Goal: Task Accomplishment & Management: Use online tool/utility

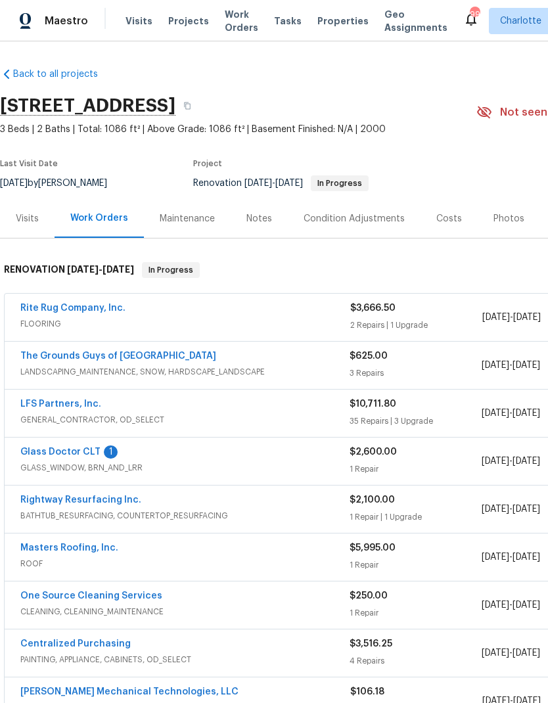
click at [173, 22] on span "Projects" at bounding box center [188, 20] width 41 height 13
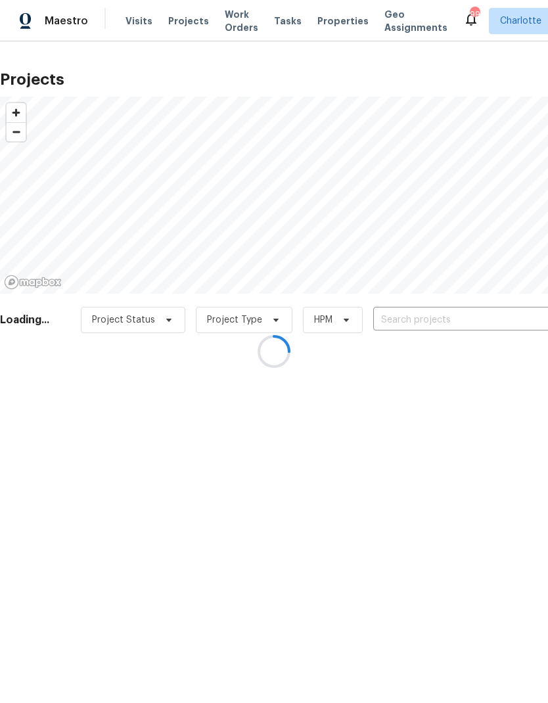
click at [472, 321] on div at bounding box center [274, 351] width 548 height 703
click at [472, 320] on div at bounding box center [274, 351] width 548 height 703
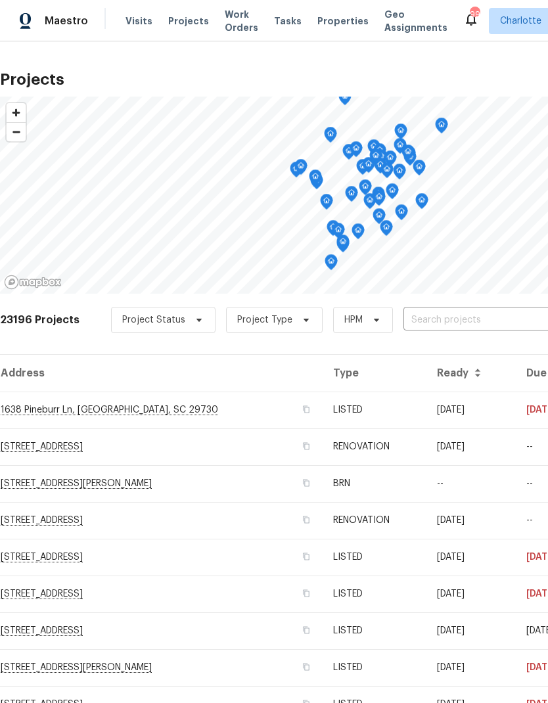
click at [472, 324] on input "text" at bounding box center [478, 320] width 150 height 20
type input "124 creek"
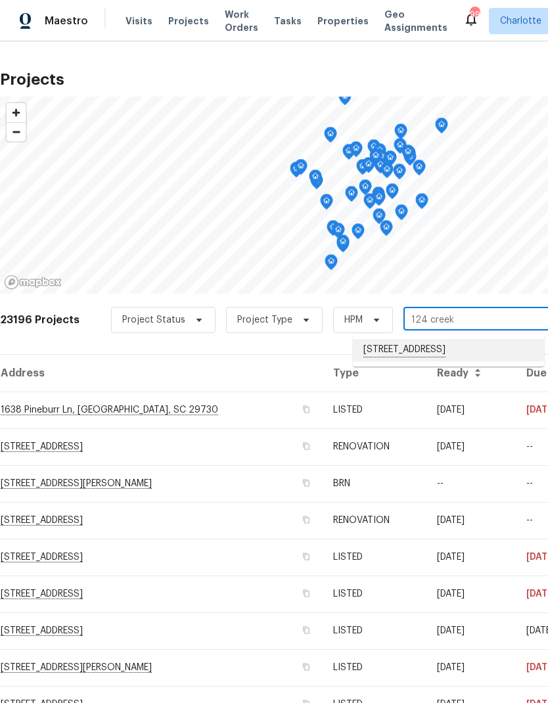
click at [499, 350] on li "[STREET_ADDRESS]" at bounding box center [448, 350] width 191 height 22
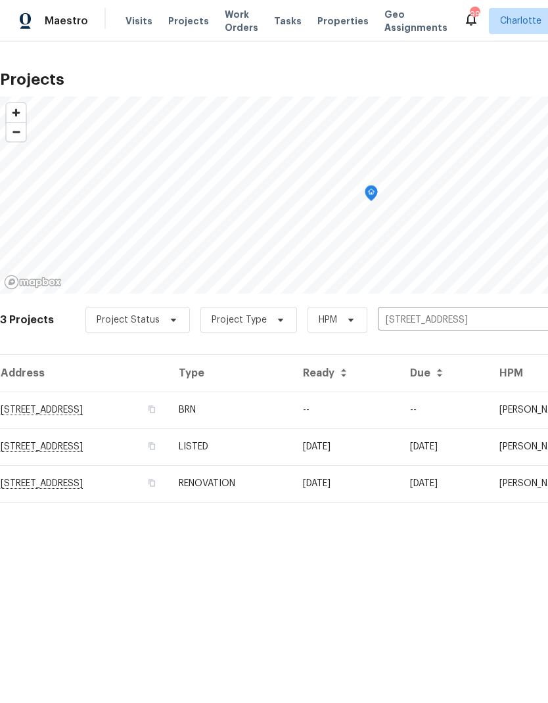
click at [399, 418] on td "--" at bounding box center [345, 410] width 107 height 37
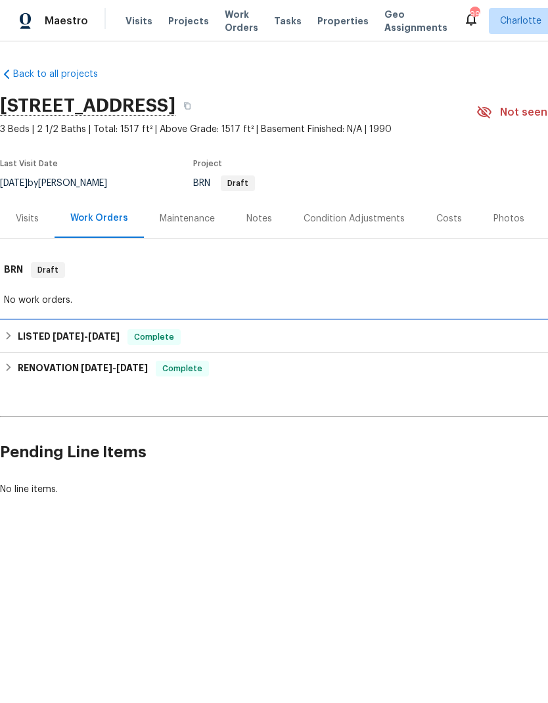
click at [11, 332] on icon at bounding box center [8, 335] width 9 height 9
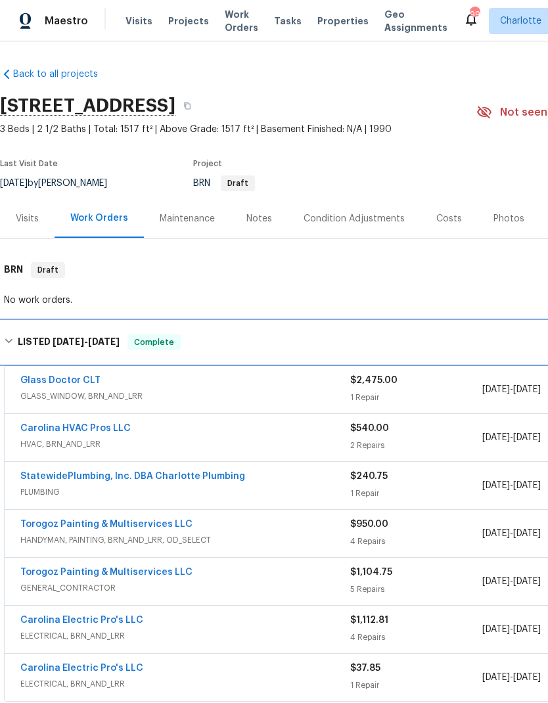
click at [10, 339] on icon at bounding box center [8, 340] width 9 height 9
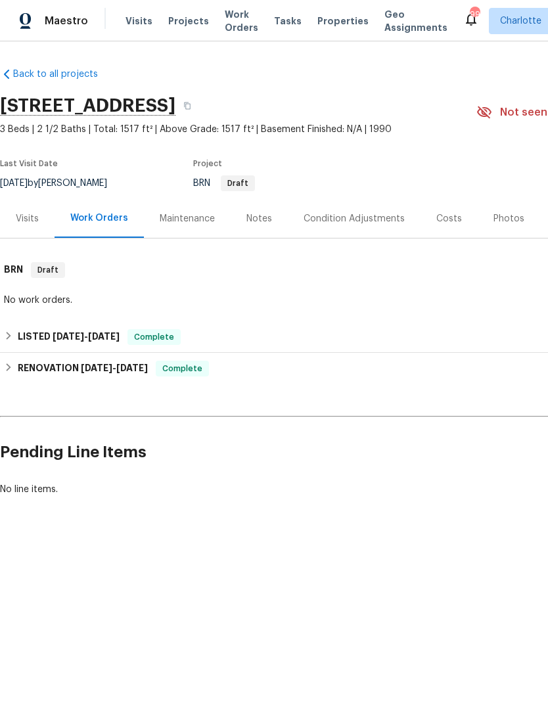
click at [129, 16] on span "Visits" at bounding box center [138, 20] width 27 height 13
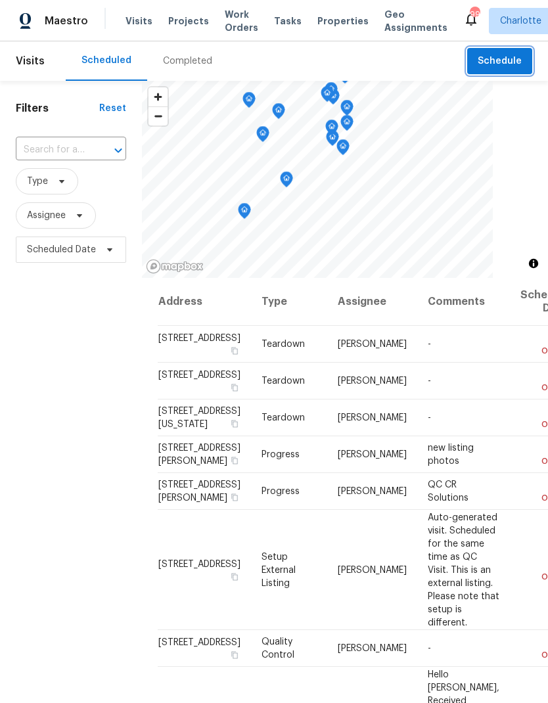
click at [511, 60] on span "Schedule" at bounding box center [500, 61] width 44 height 16
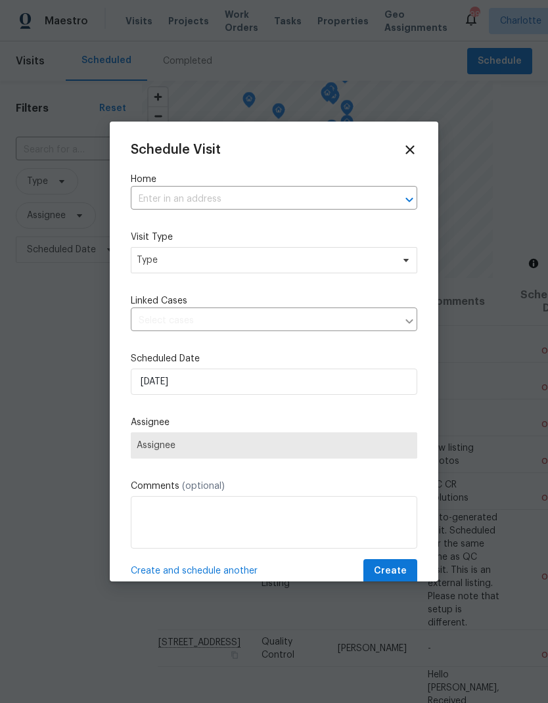
click at [409, 197] on icon "Open" at bounding box center [409, 200] width 16 height 16
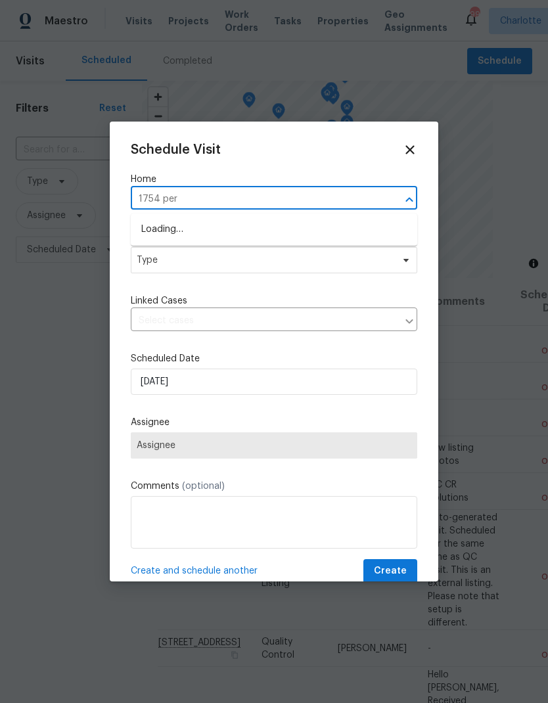
type input "1754 perf"
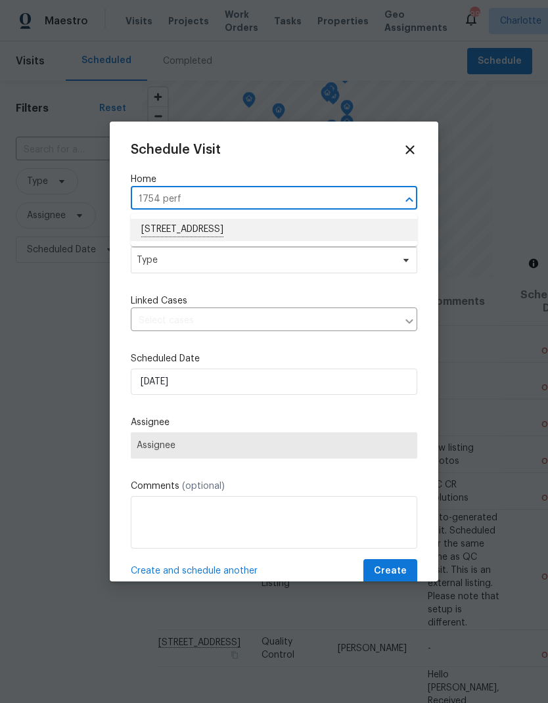
click at [188, 240] on li "[STREET_ADDRESS]" at bounding box center [274, 230] width 286 height 22
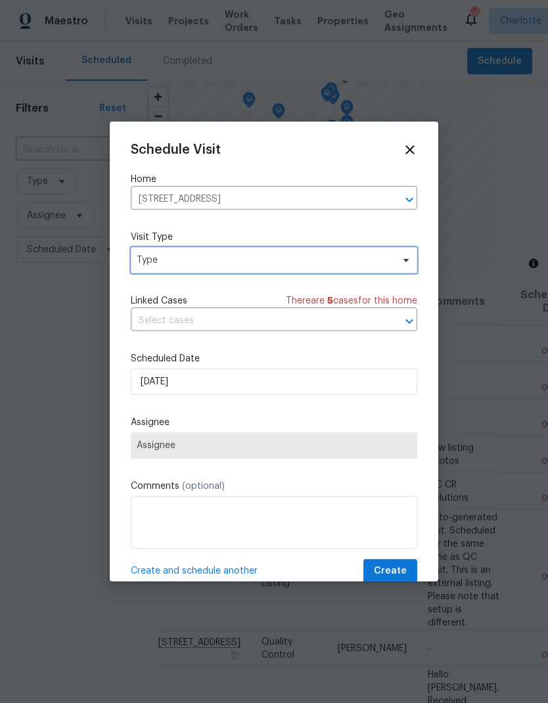
click at [399, 259] on span at bounding box center [404, 260] width 14 height 11
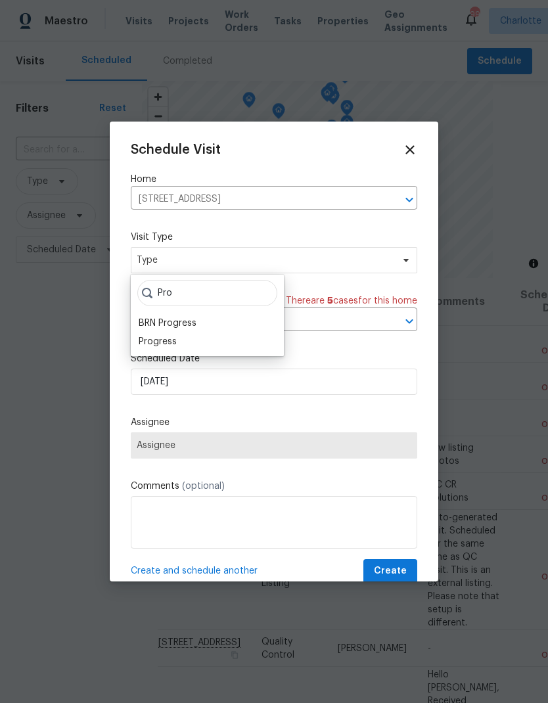
type input "Pro"
click at [154, 344] on div "Progress" at bounding box center [158, 341] width 38 height 13
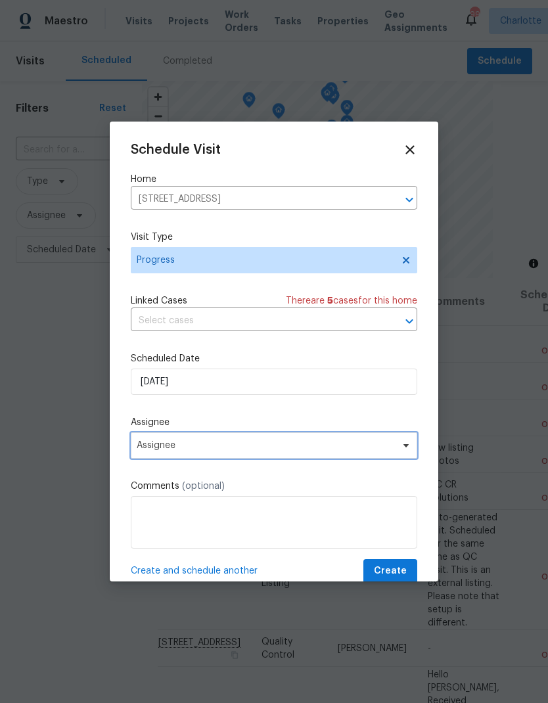
click at [380, 458] on span "Assignee" at bounding box center [274, 445] width 286 height 26
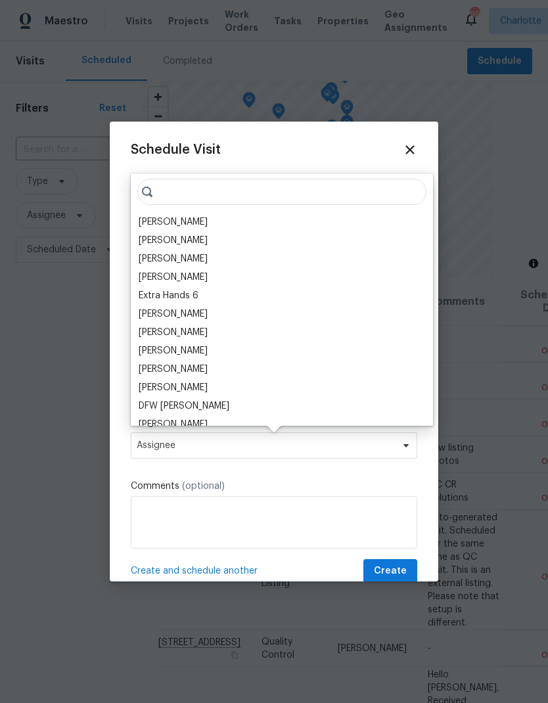
click at [152, 219] on div "[PERSON_NAME]" at bounding box center [173, 221] width 69 height 13
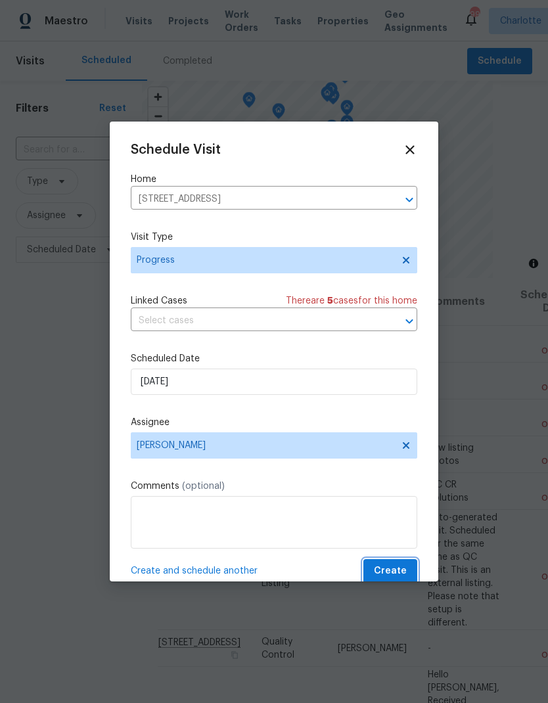
click at [393, 576] on span "Create" at bounding box center [390, 571] width 33 height 16
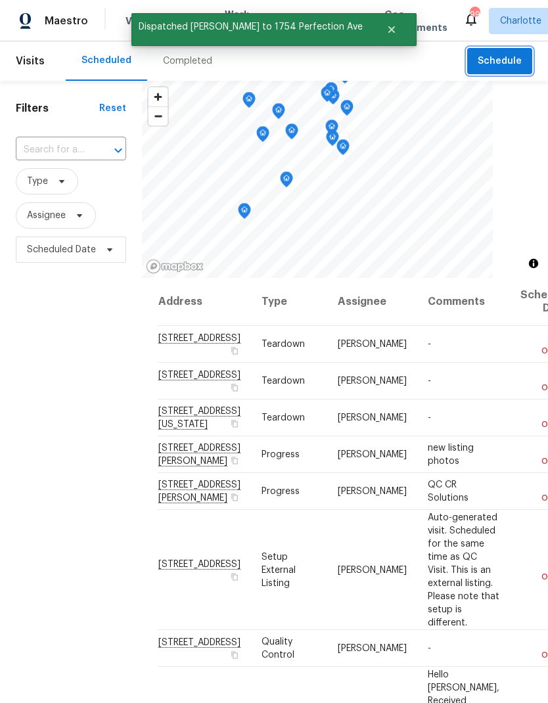
click at [512, 64] on span "Schedule" at bounding box center [500, 61] width 44 height 16
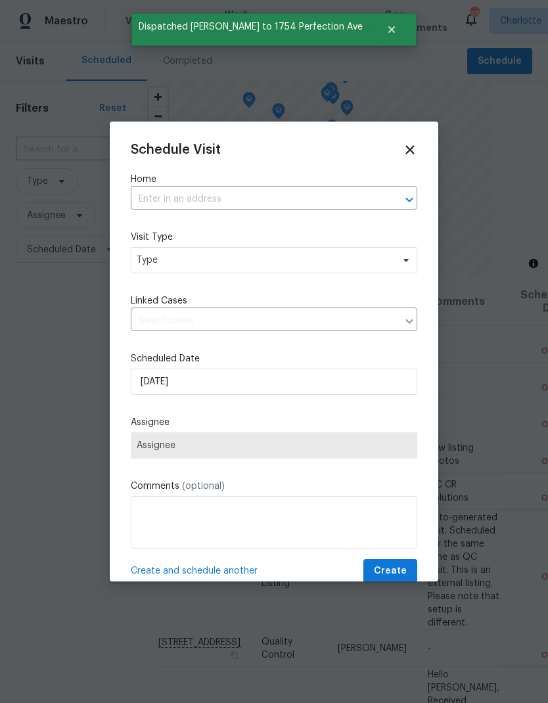
click at [409, 198] on icon "Open" at bounding box center [409, 200] width 16 height 16
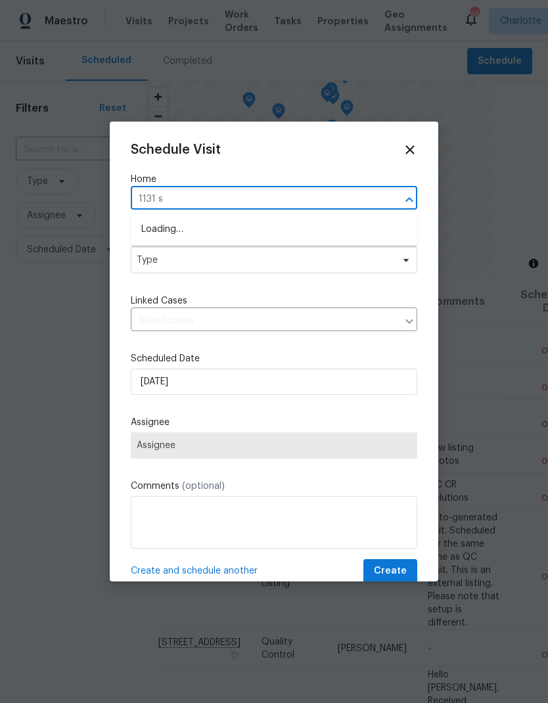
type input "1131 su"
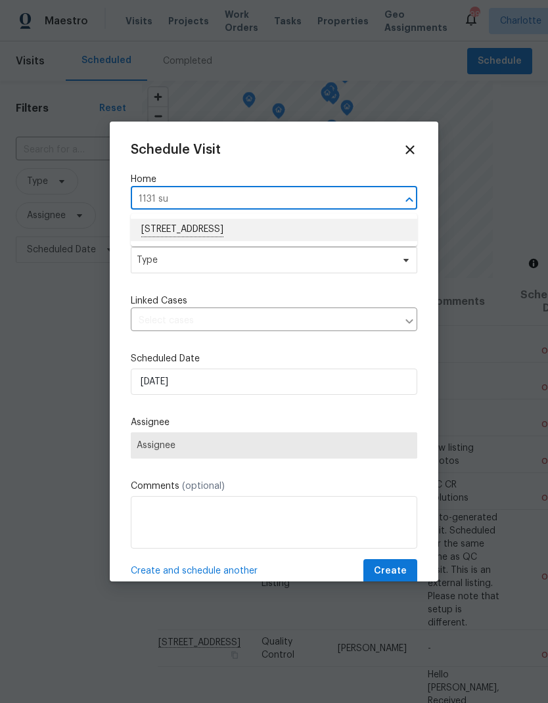
click at [298, 223] on li "[STREET_ADDRESS]" at bounding box center [274, 230] width 286 height 22
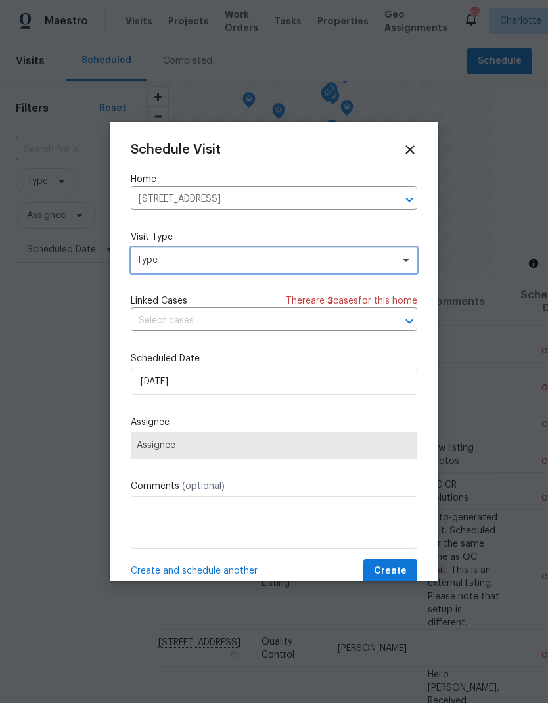
click at [410, 258] on icon at bounding box center [406, 260] width 11 height 11
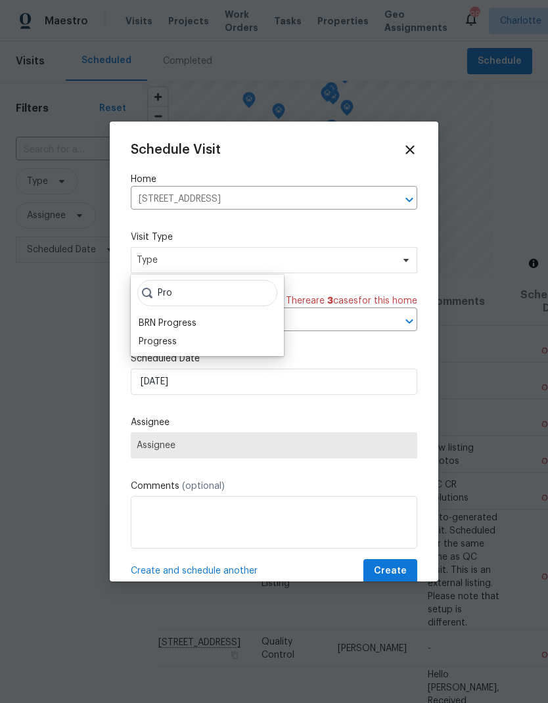
type input "Pro"
click at [173, 344] on div "Progress" at bounding box center [158, 341] width 38 height 13
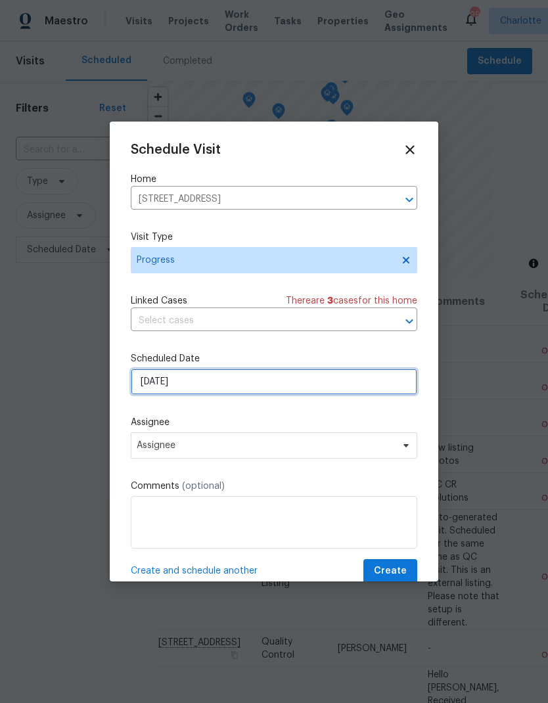
click at [328, 390] on input "[DATE]" at bounding box center [274, 382] width 286 height 26
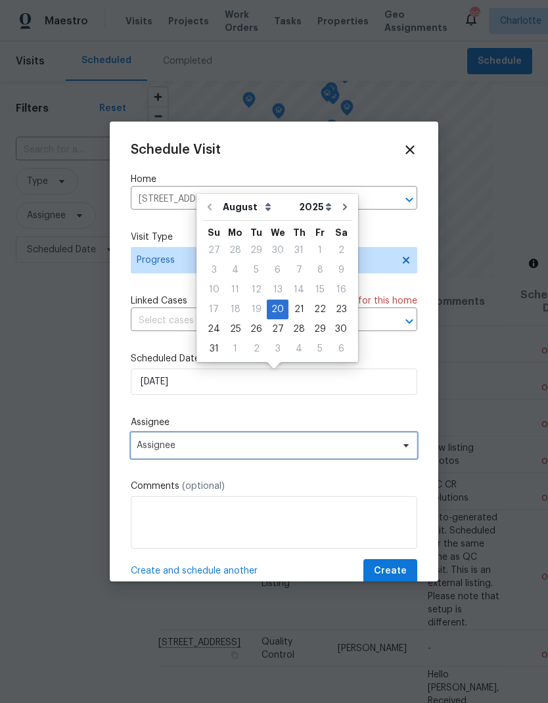
click at [235, 447] on span "Assignee" at bounding box center [266, 445] width 258 height 11
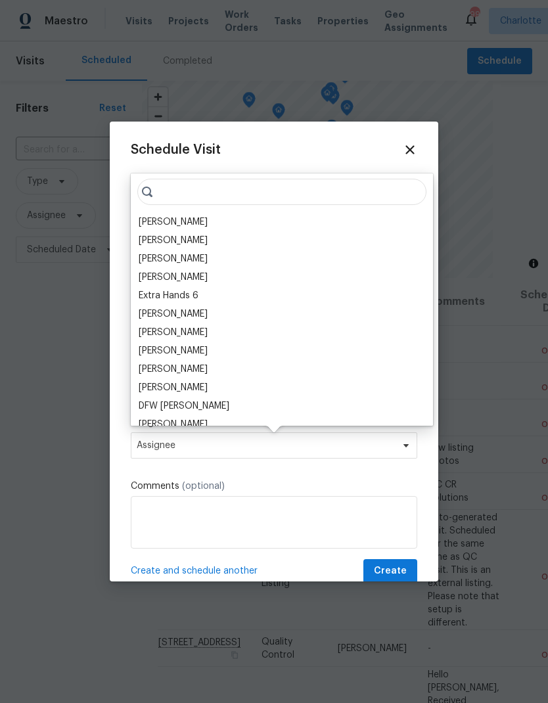
click at [177, 220] on div "[PERSON_NAME]" at bounding box center [173, 221] width 69 height 13
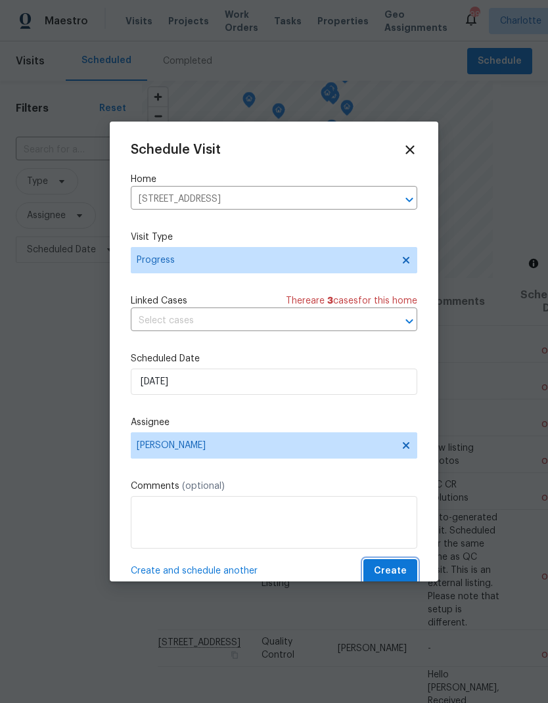
click at [394, 572] on span "Create" at bounding box center [390, 571] width 33 height 16
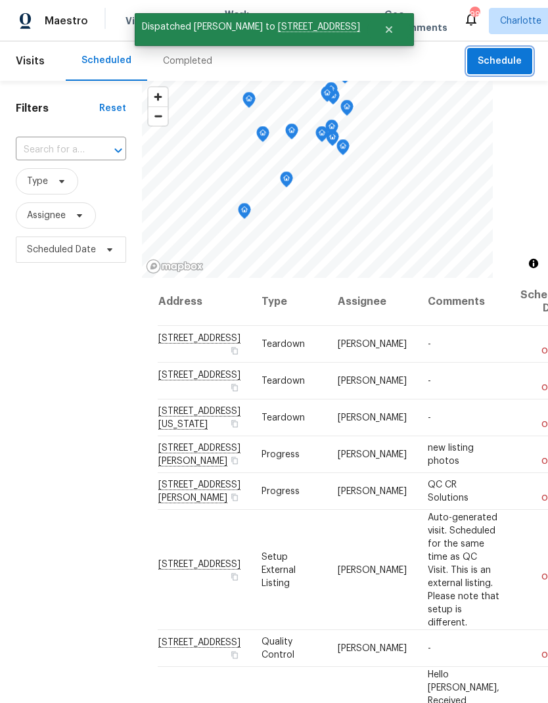
click at [506, 61] on span "Schedule" at bounding box center [500, 61] width 44 height 16
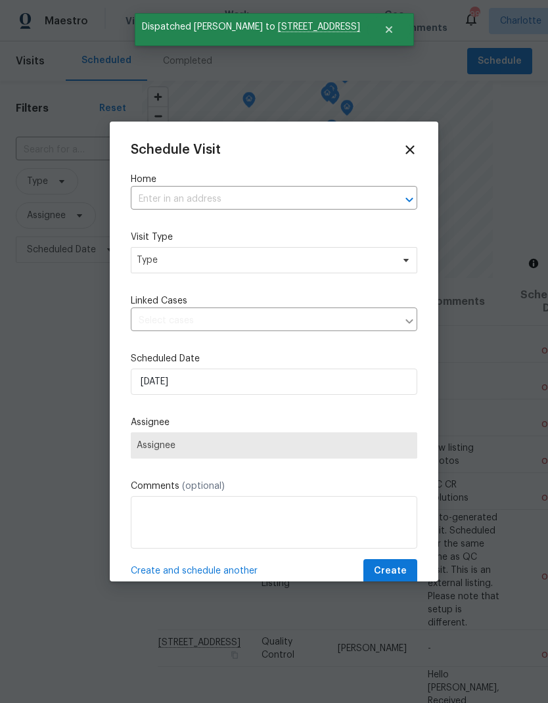
click at [408, 194] on icon "Open" at bounding box center [409, 200] width 16 height 16
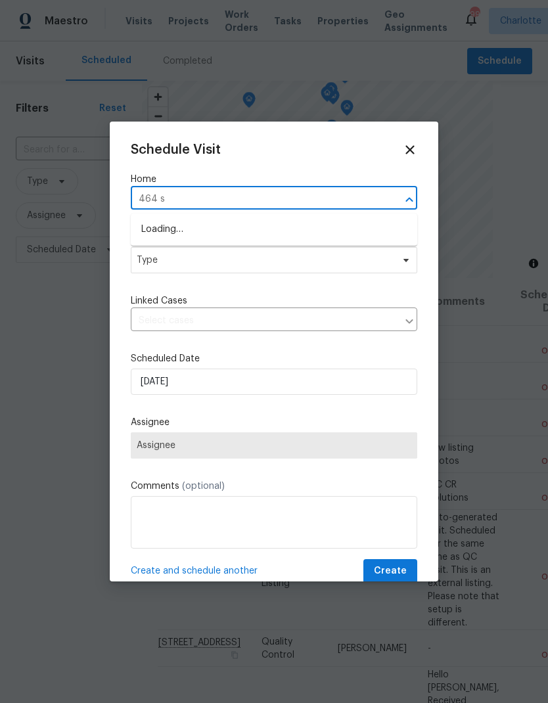
type input "464 su"
click at [290, 231] on li "[STREET_ADDRESS]" at bounding box center [274, 230] width 286 height 22
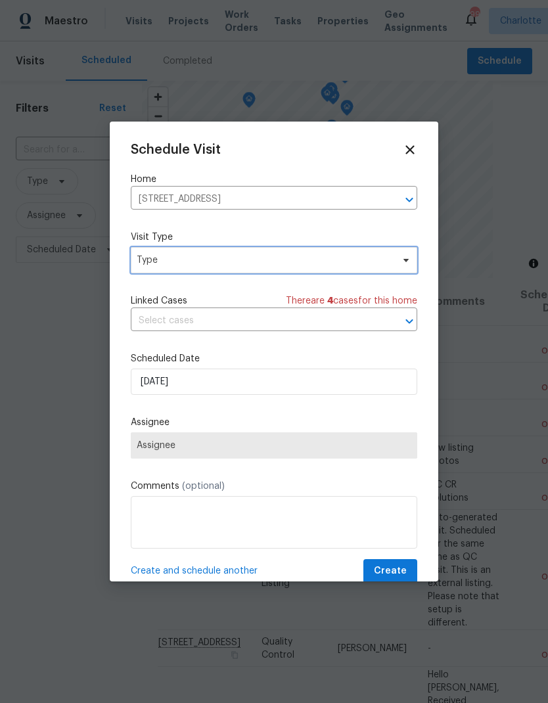
click at [409, 259] on icon at bounding box center [406, 260] width 11 height 11
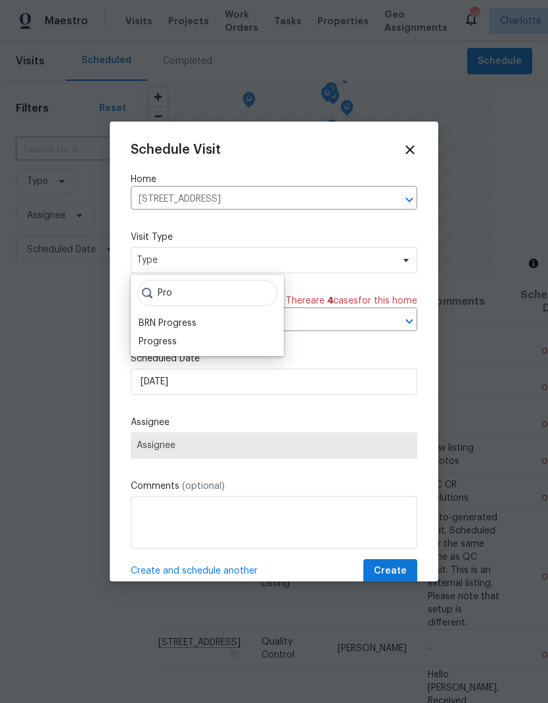
type input "Pro"
click at [168, 346] on div "Progress" at bounding box center [158, 341] width 38 height 13
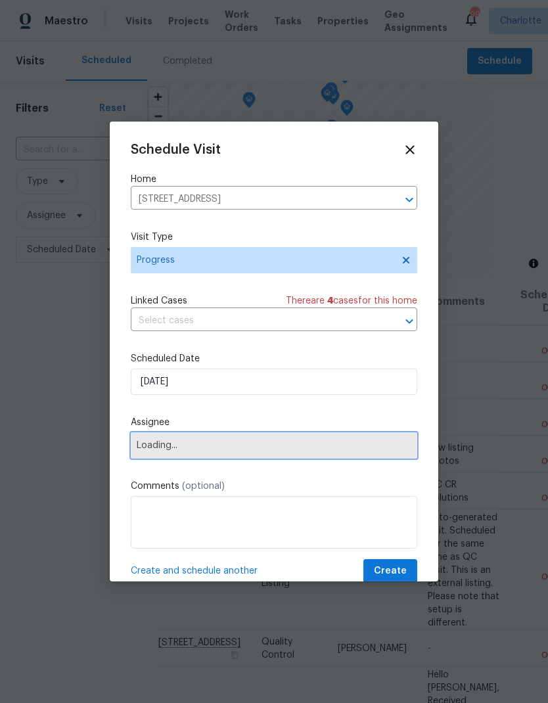
click at [277, 448] on span "Loading..." at bounding box center [274, 445] width 275 height 11
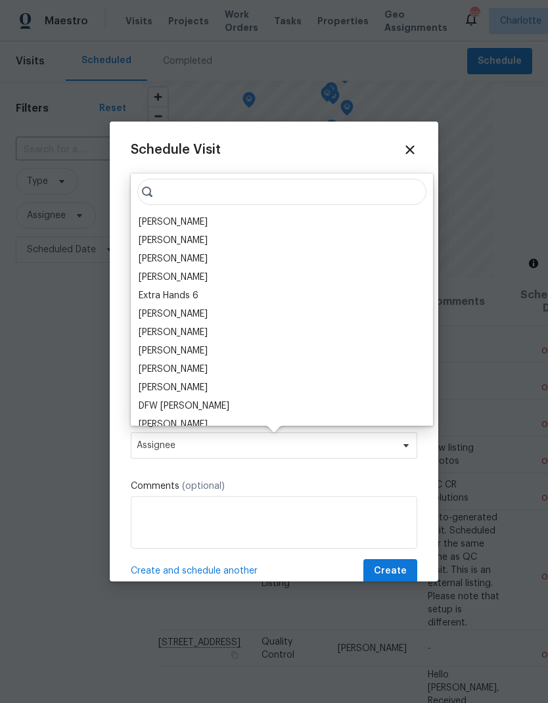
click at [176, 225] on div "[PERSON_NAME]" at bounding box center [173, 221] width 69 height 13
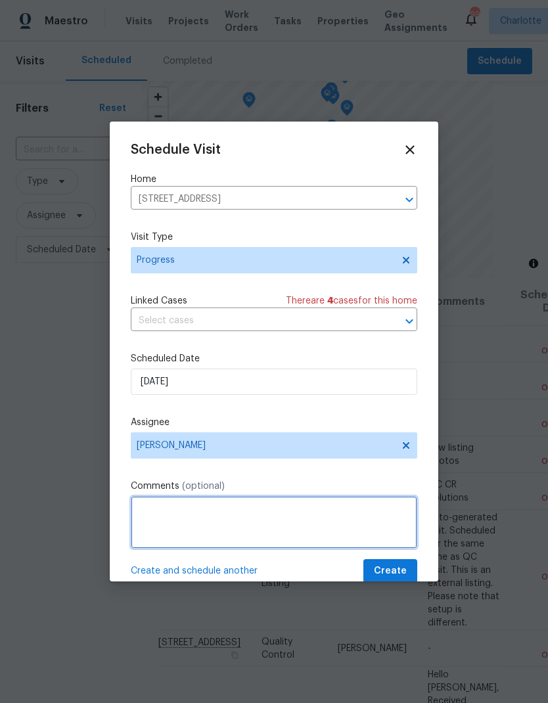
click at [237, 516] on textarea at bounding box center [274, 522] width 286 height 53
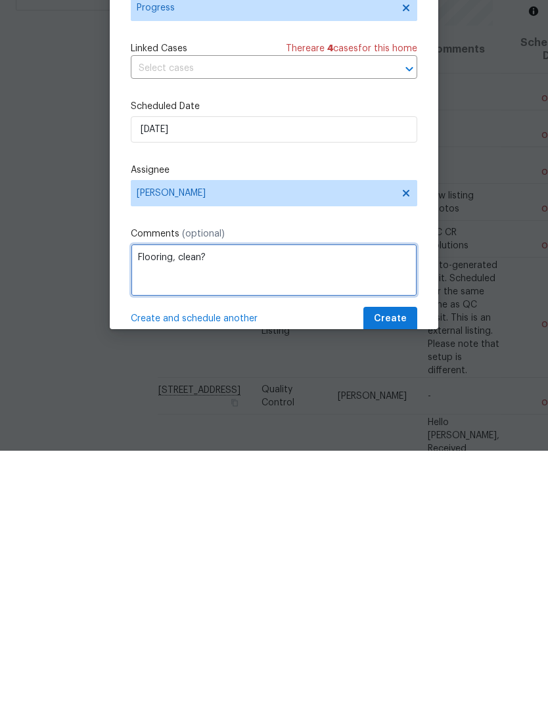
type textarea "Flooring, clean?"
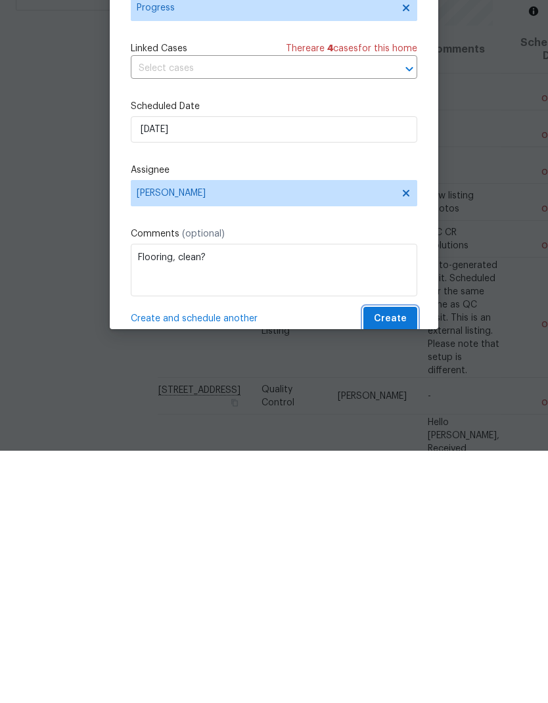
click at [399, 563] on span "Create" at bounding box center [390, 571] width 33 height 16
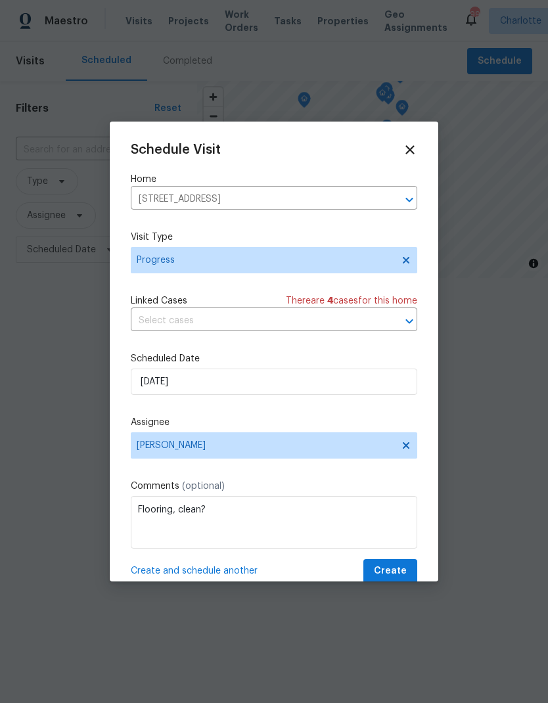
scroll to position [0, 0]
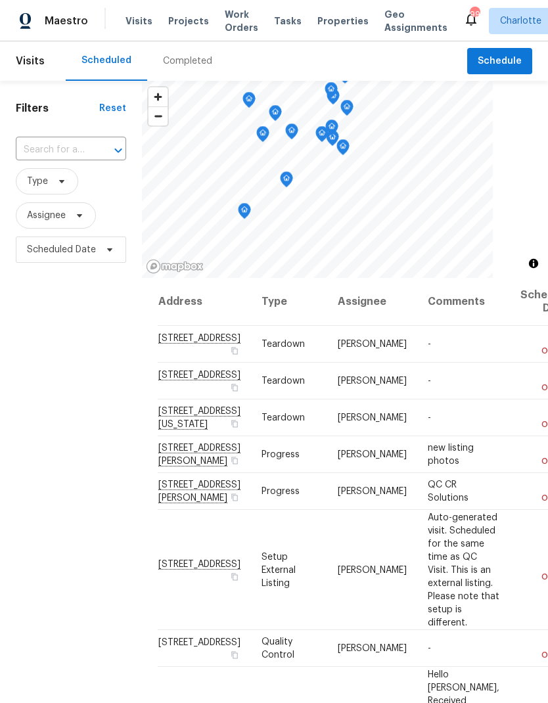
click at [181, 23] on span "Projects" at bounding box center [188, 20] width 41 height 13
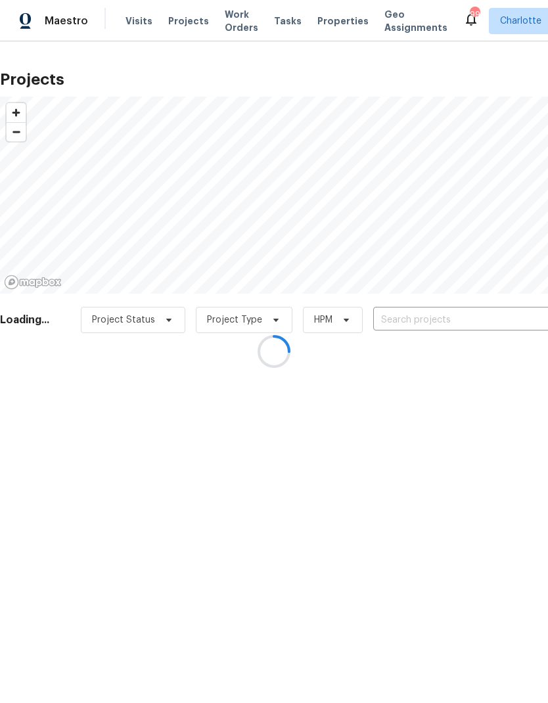
click at [485, 319] on div at bounding box center [274, 351] width 548 height 703
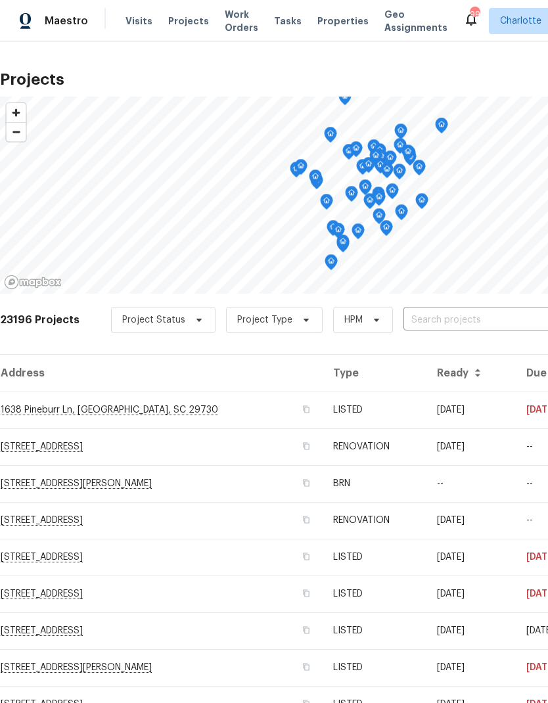
click at [487, 319] on input "text" at bounding box center [478, 320] width 150 height 20
type input "205 mau"
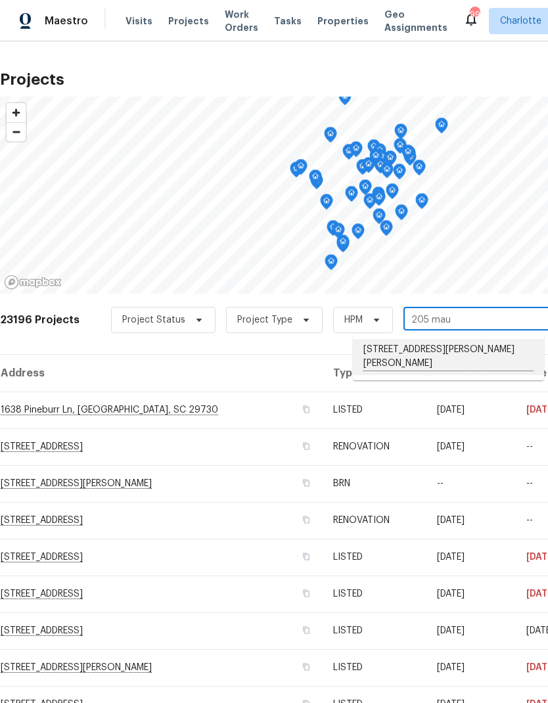
click at [489, 346] on li "205 Mauney St, Mount Holly, NC 28120" at bounding box center [448, 357] width 191 height 36
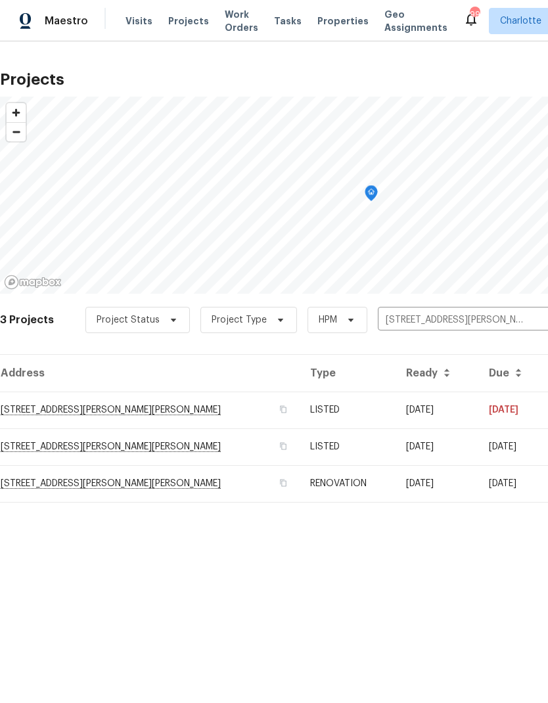
click at [441, 409] on td "08/01/25" at bounding box center [436, 410] width 83 height 37
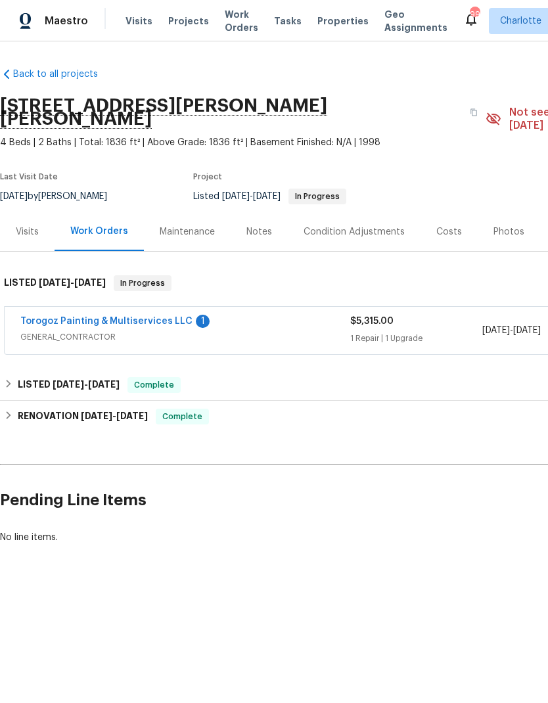
click at [45, 317] on link "Torogoz Painting & Multiservices LLC" at bounding box center [106, 321] width 172 height 9
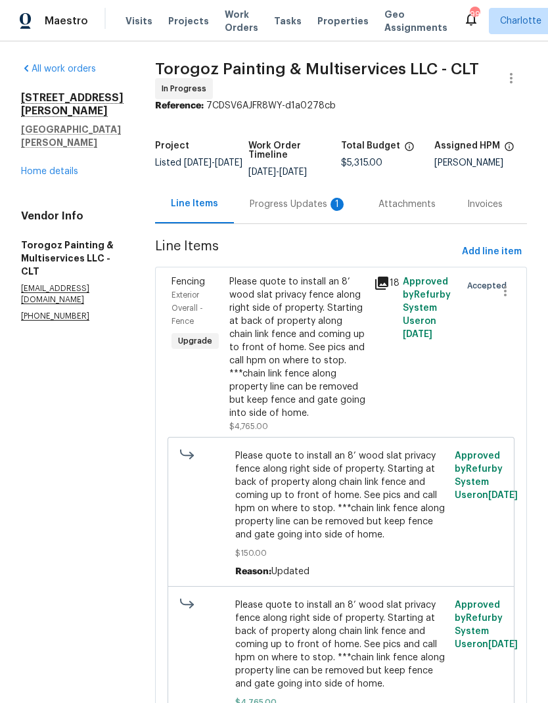
click at [290, 202] on div "Progress Updates 1" at bounding box center [298, 204] width 97 height 13
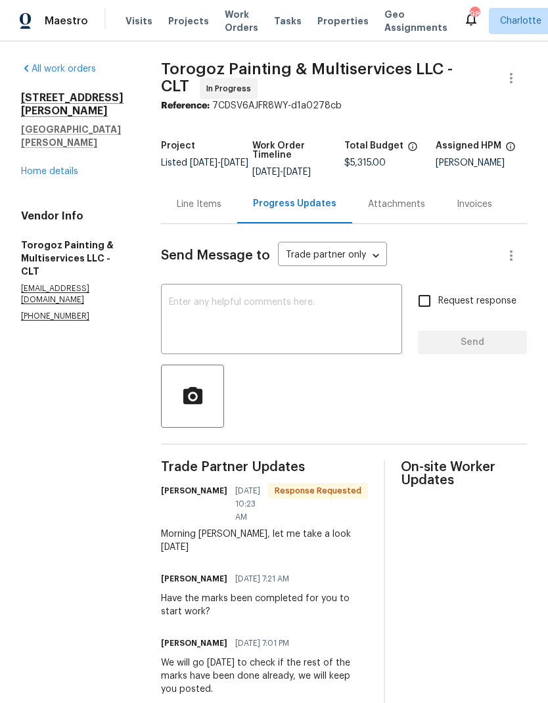
click at [30, 167] on link "Home details" at bounding box center [49, 171] width 57 height 9
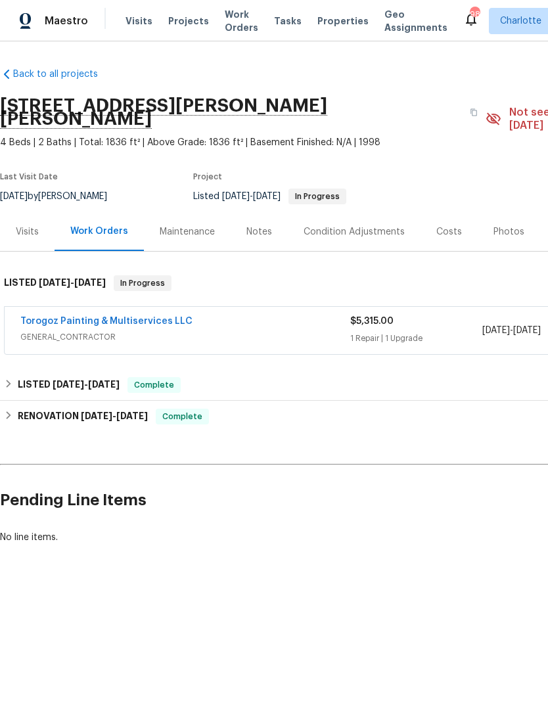
click at [178, 24] on span "Projects" at bounding box center [188, 20] width 41 height 13
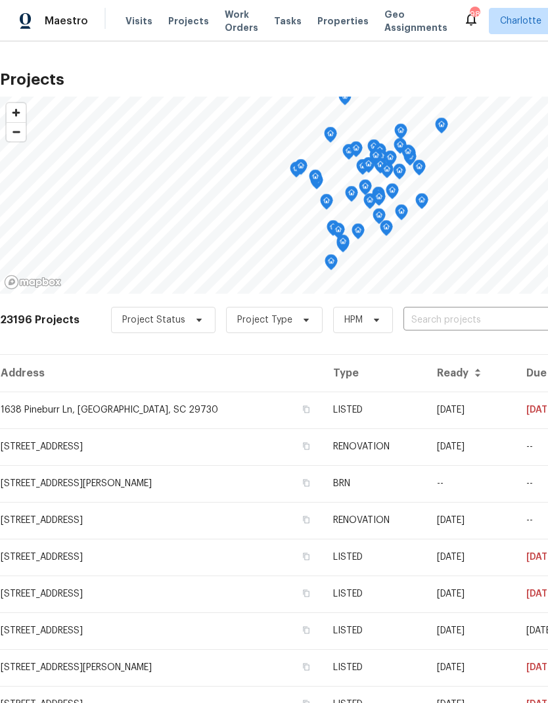
click at [493, 324] on input "text" at bounding box center [478, 320] width 150 height 20
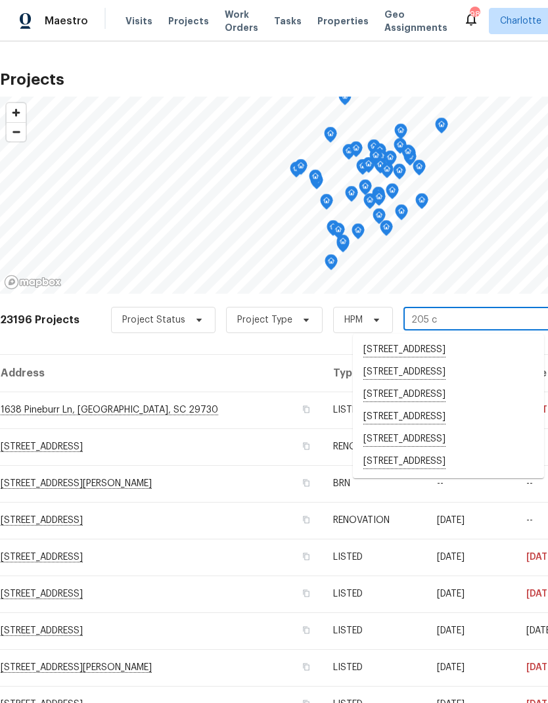
type input "205 ch"
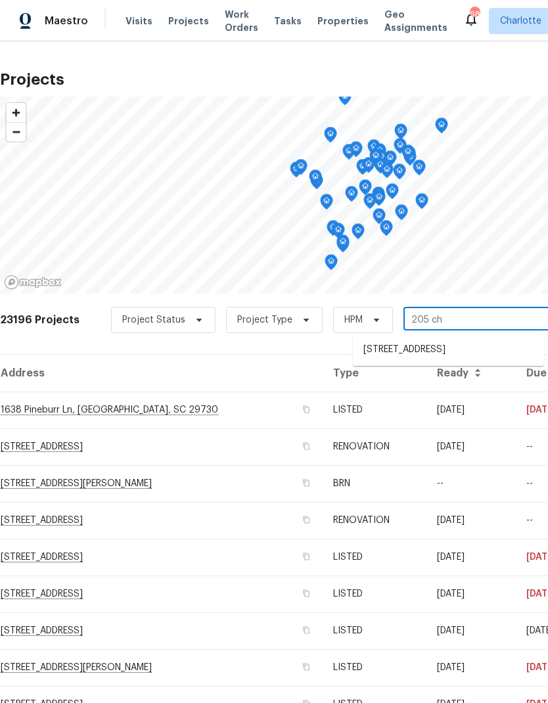
click at [464, 352] on li "205 Church St, Mc Adenville, NC 28101" at bounding box center [448, 350] width 191 height 22
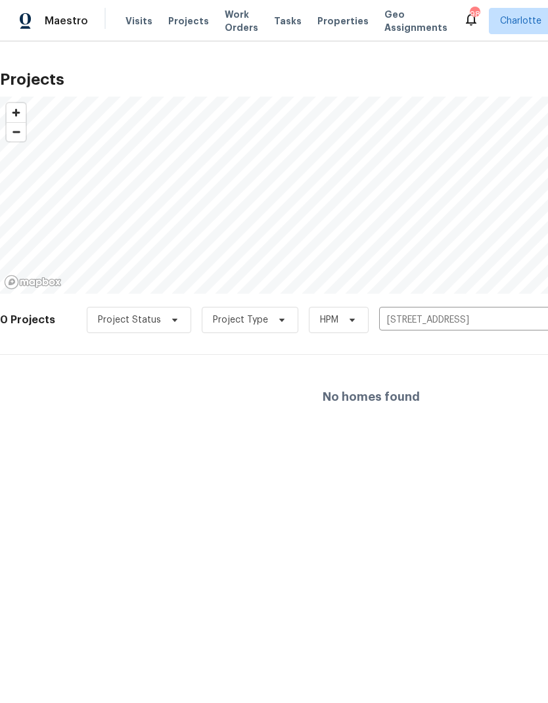
click at [537, 311] on button "Clear" at bounding box center [541, 320] width 18 height 18
click at [511, 323] on input "text" at bounding box center [454, 320] width 150 height 20
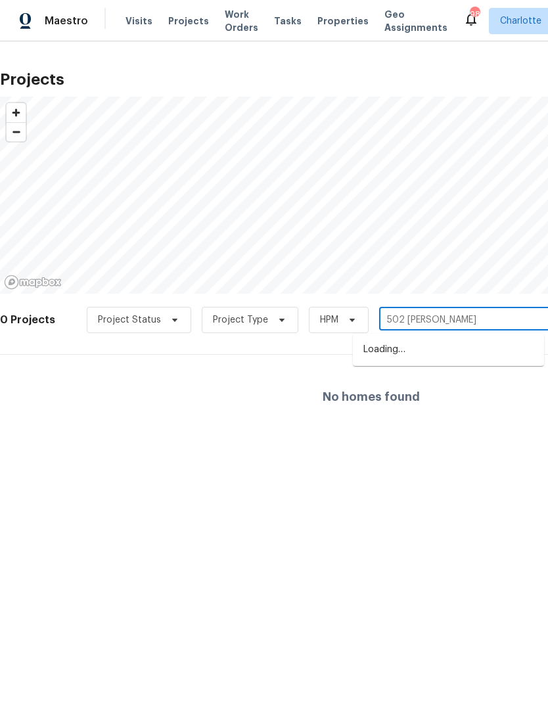
type input "502 cherr"
click at [470, 350] on li "502 Cherry St, Belmont, NC 28012" at bounding box center [448, 350] width 191 height 22
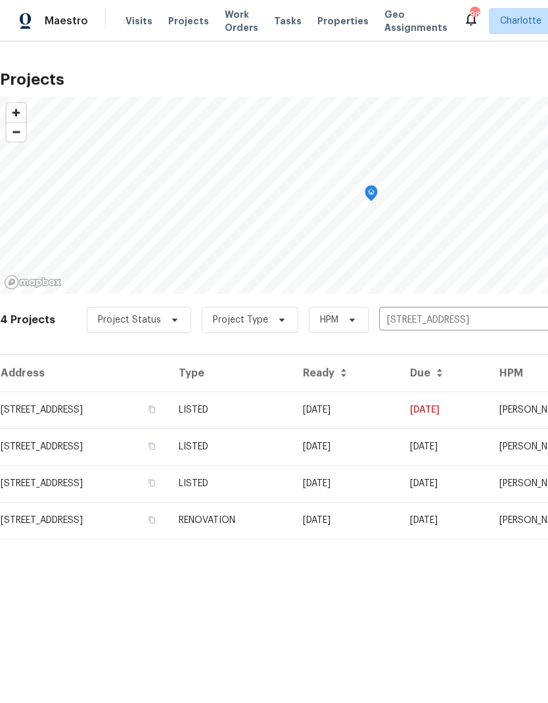
click at [399, 409] on td "08/01/25" at bounding box center [345, 410] width 107 height 37
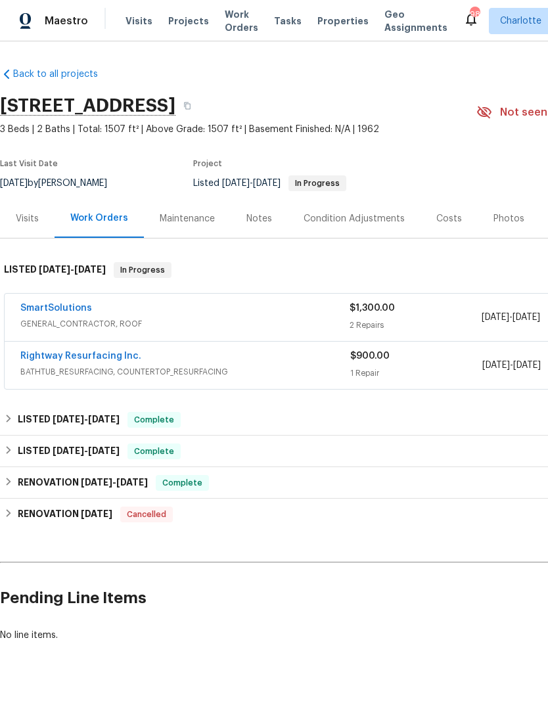
click at [41, 312] on link "SmartSolutions" at bounding box center [56, 307] width 72 height 9
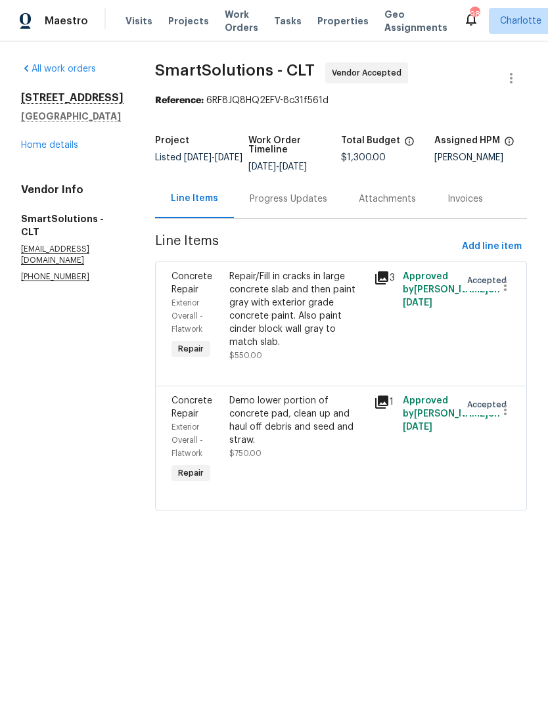
click at [264, 200] on div "Progress Updates" at bounding box center [289, 198] width 78 height 13
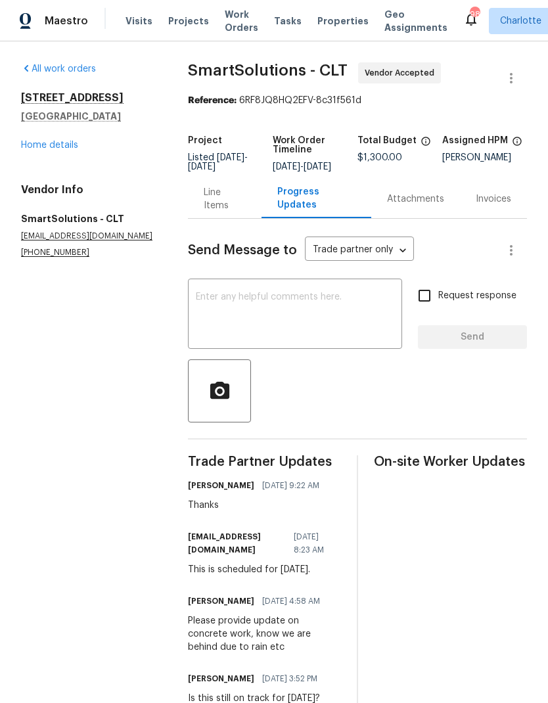
click at [353, 303] on textarea at bounding box center [295, 315] width 198 height 46
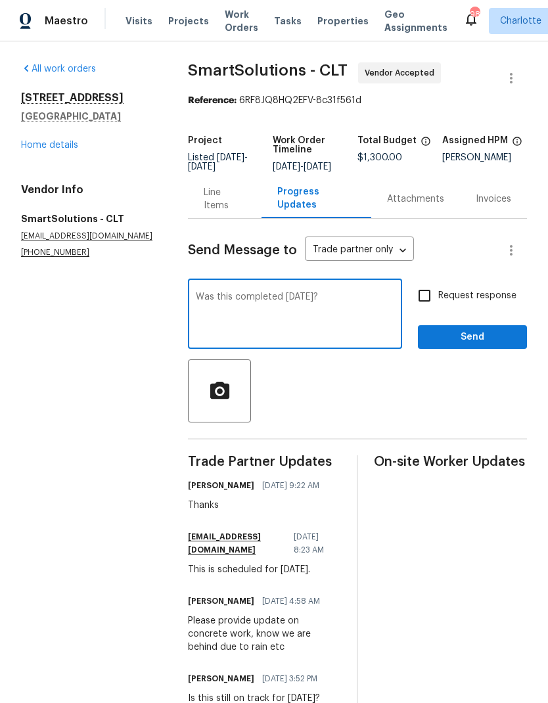
type textarea "Was this completed Monday?"
click at [432, 303] on input "Request response" at bounding box center [425, 296] width 28 height 28
checkbox input "true"
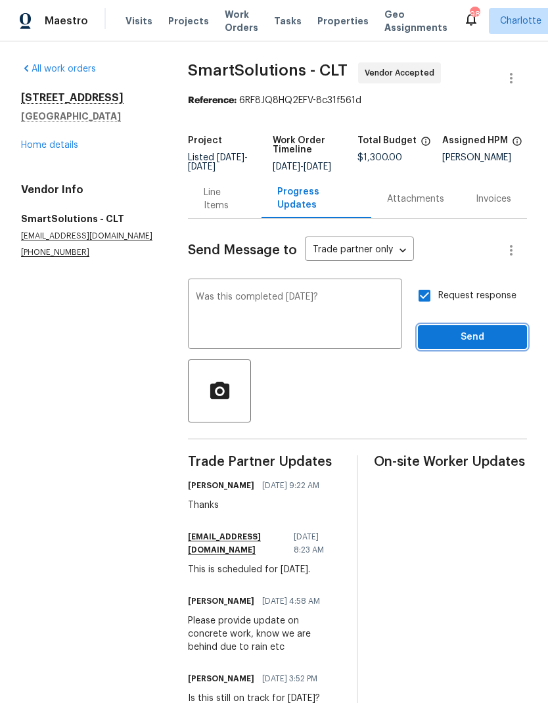
click at [494, 346] on span "Send" at bounding box center [472, 337] width 88 height 16
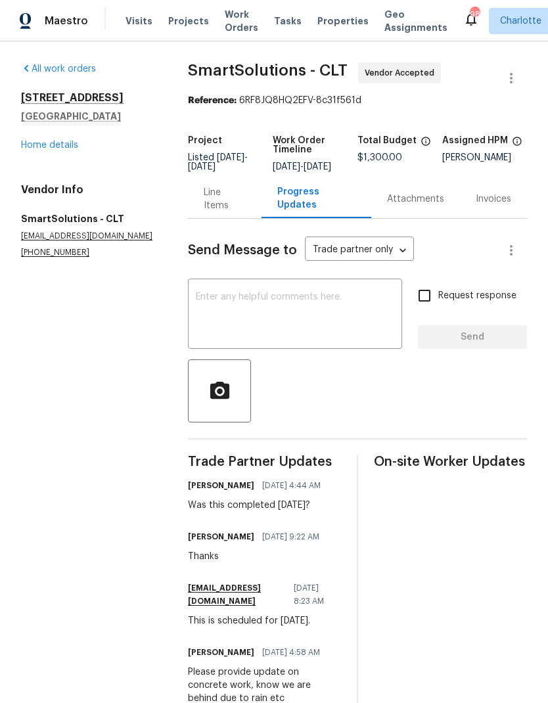
click at [39, 143] on link "Home details" at bounding box center [49, 145] width 57 height 9
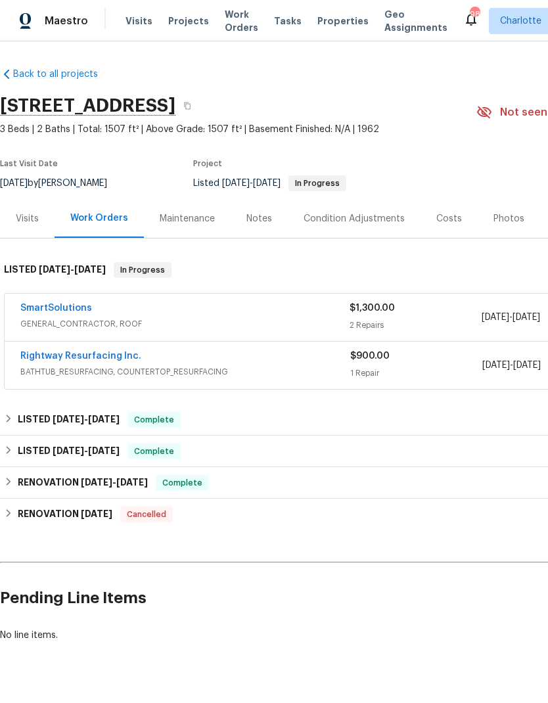
click at [228, 24] on span "Work Orders" at bounding box center [242, 21] width 34 height 26
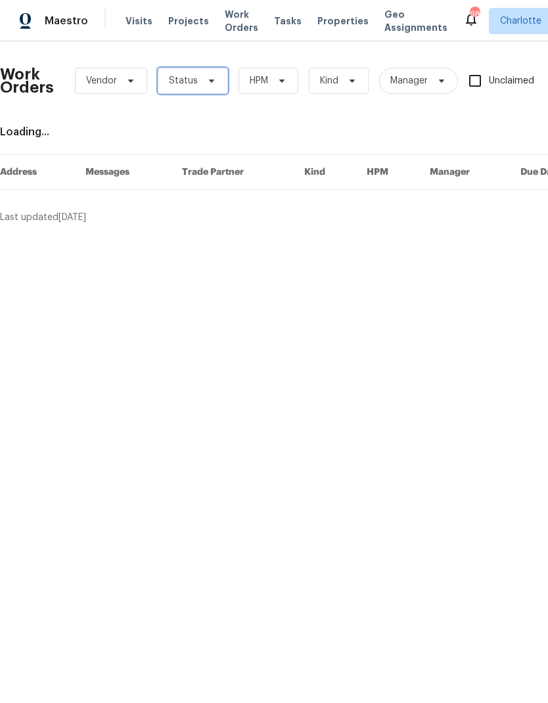
click at [206, 83] on icon at bounding box center [211, 81] width 11 height 11
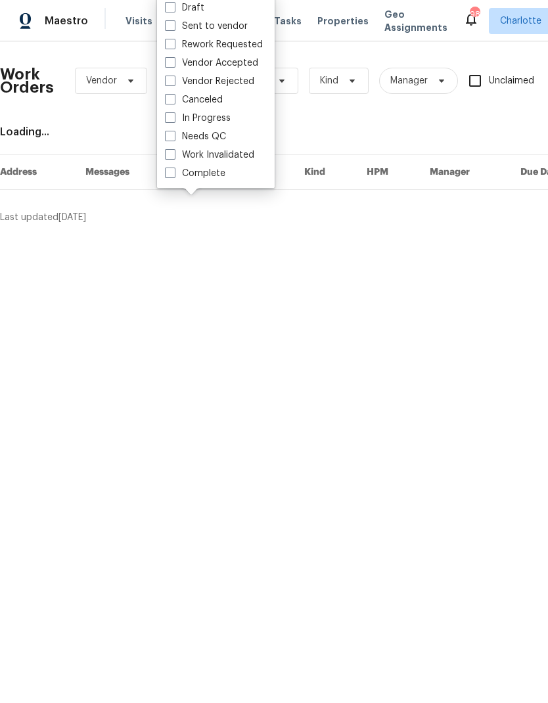
click at [182, 137] on label "Needs QC" at bounding box center [195, 136] width 61 height 13
click at [173, 137] on input "Needs QC" at bounding box center [169, 134] width 9 height 9
checkbox input "true"
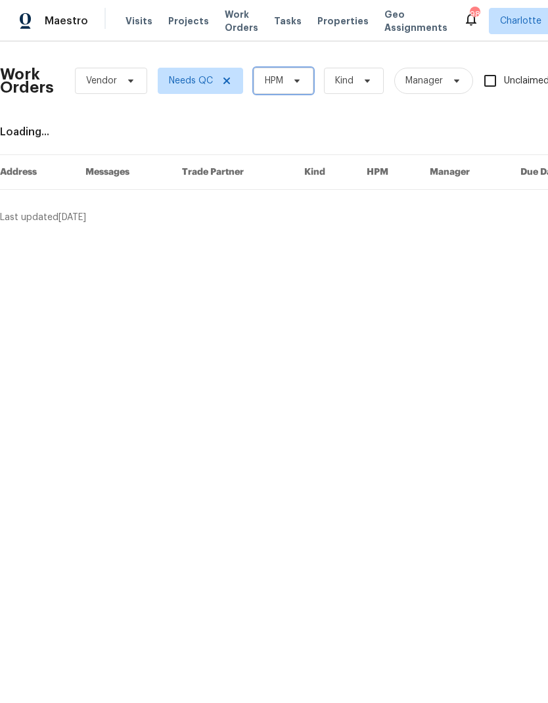
click at [286, 84] on span "HPM" at bounding box center [284, 81] width 60 height 26
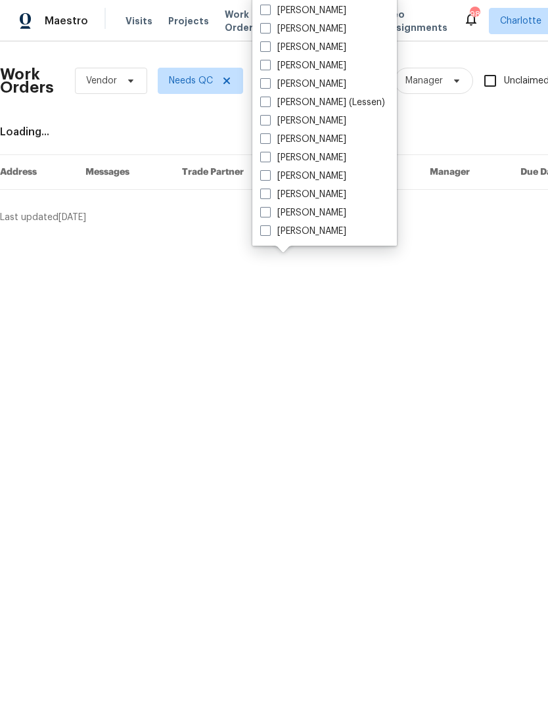
scroll to position [163, 0]
click at [310, 194] on label "[PERSON_NAME]" at bounding box center [303, 194] width 86 height 13
click at [269, 194] on input "[PERSON_NAME]" at bounding box center [264, 192] width 9 height 9
checkbox input "true"
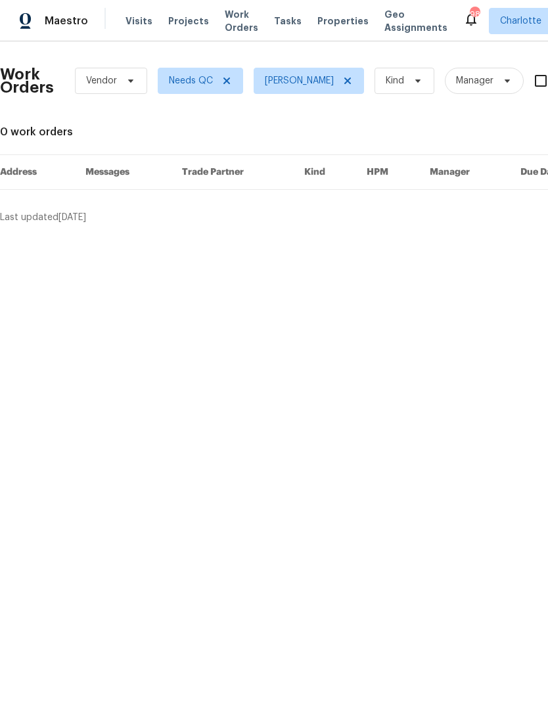
click at [178, 21] on span "Projects" at bounding box center [188, 20] width 41 height 13
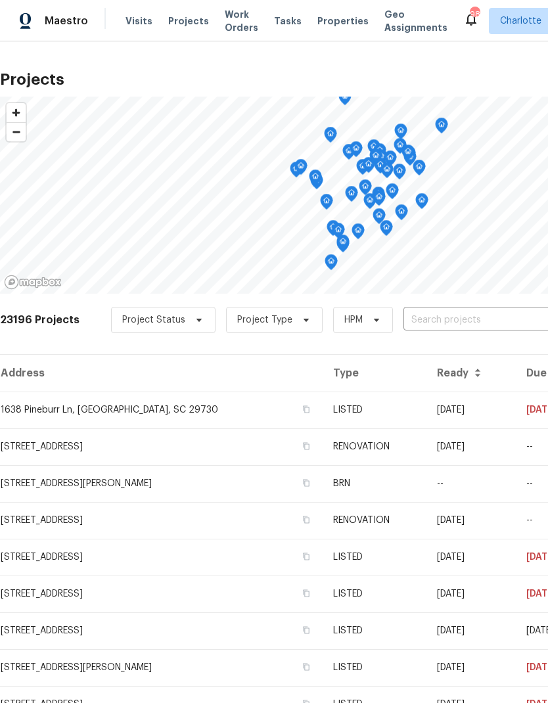
click at [475, 322] on input "text" at bounding box center [478, 320] width 150 height 20
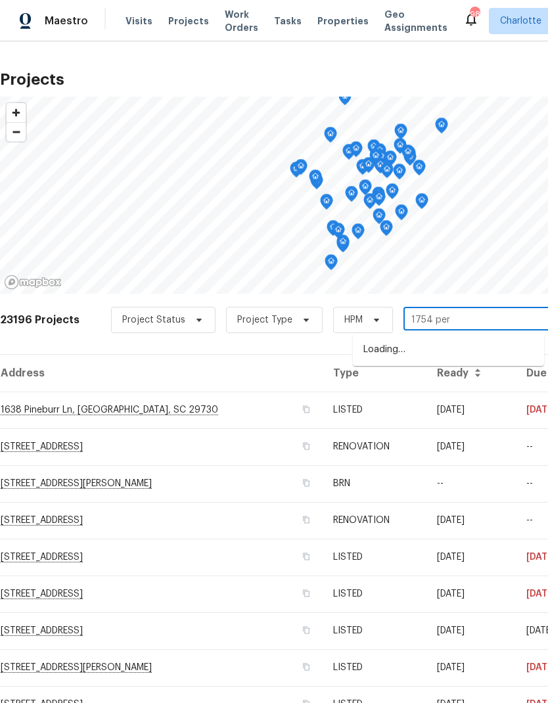
type input "1754 perf"
click at [479, 346] on li "[STREET_ADDRESS]" at bounding box center [448, 350] width 191 height 22
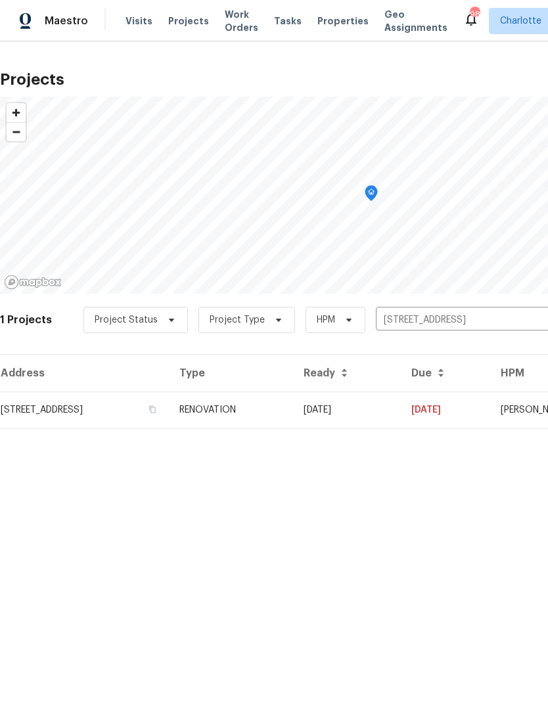
click at [401, 408] on td "[DATE]" at bounding box center [347, 410] width 108 height 37
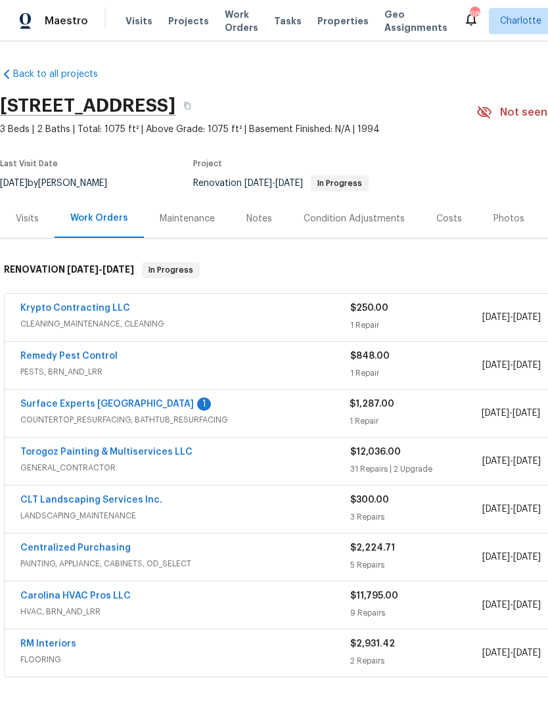
click at [43, 407] on link "Surface Experts [GEOGRAPHIC_DATA]" at bounding box center [106, 403] width 173 height 9
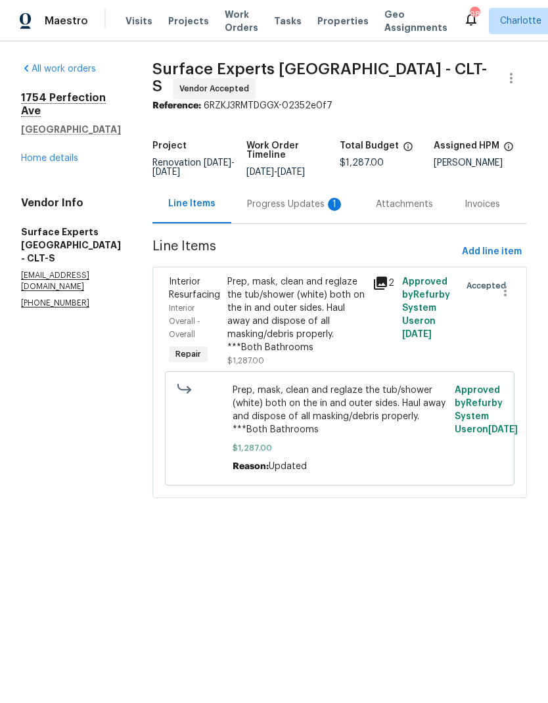
click at [300, 205] on div "Progress Updates 1" at bounding box center [295, 204] width 97 height 13
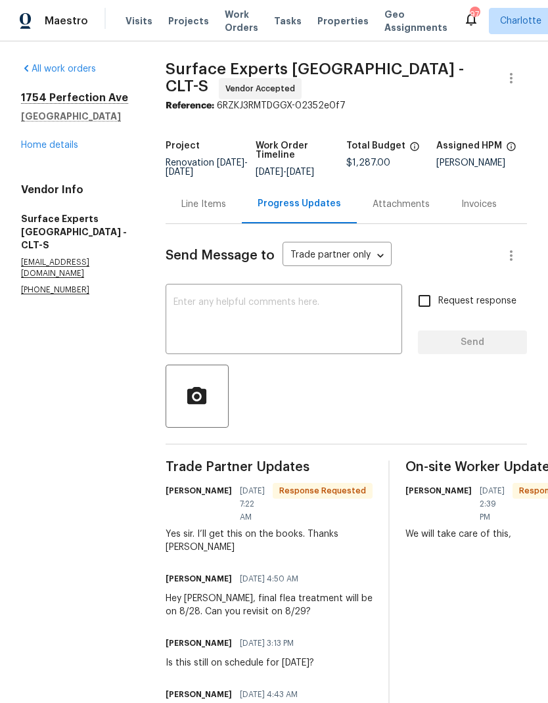
click at [32, 146] on link "Home details" at bounding box center [49, 145] width 57 height 9
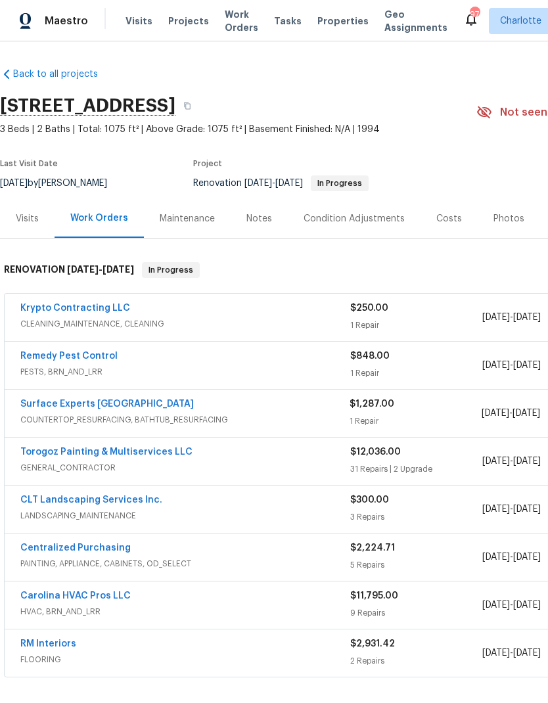
click at [39, 310] on link "Krypto Contracting LLC" at bounding box center [75, 307] width 110 height 9
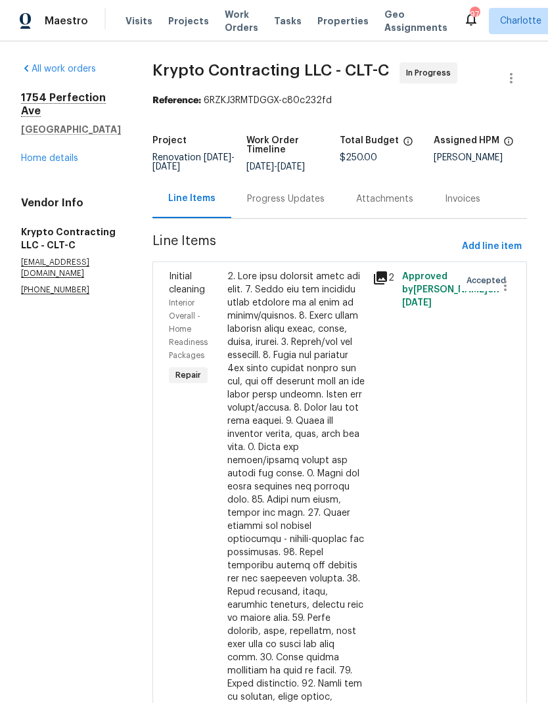
click at [325, 206] on div "Progress Updates" at bounding box center [286, 198] width 78 height 13
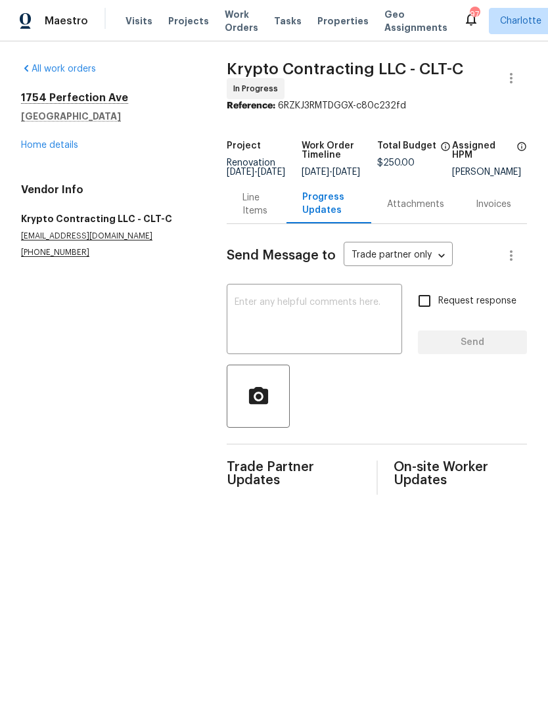
click at [357, 323] on textarea at bounding box center [315, 321] width 160 height 46
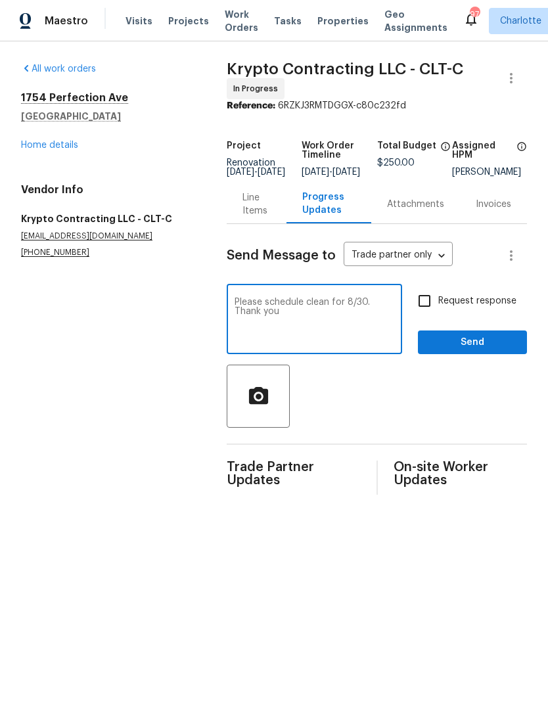
type textarea "Please schedule clean for 8/30. Thank you"
click at [437, 301] on input "Request response" at bounding box center [425, 301] width 28 height 28
checkbox input "true"
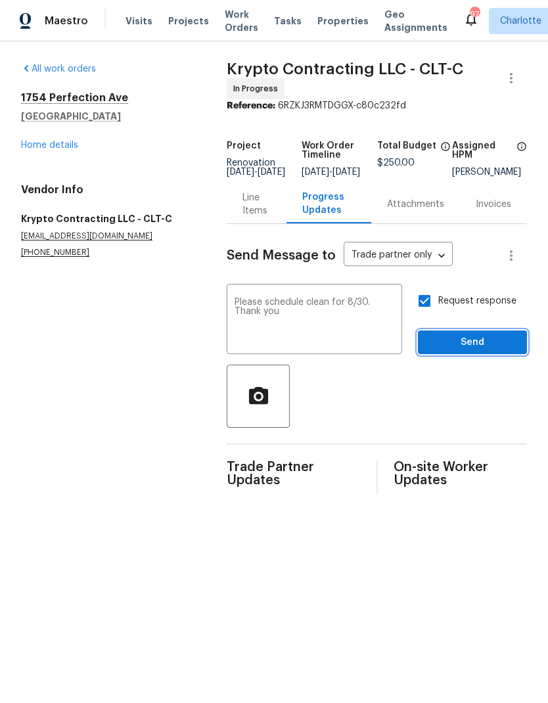
click at [494, 351] on span "Send" at bounding box center [472, 342] width 88 height 16
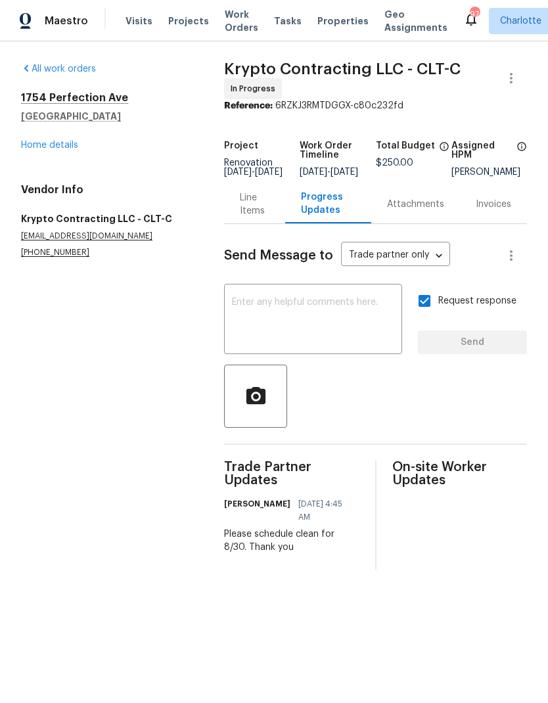
click at [35, 146] on link "Home details" at bounding box center [49, 145] width 57 height 9
